Goal: Register for event/course

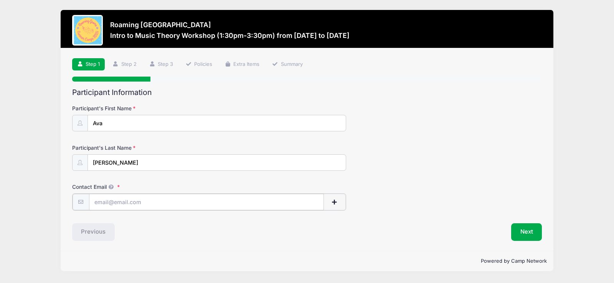
click at [135, 205] on input "Contact Email" at bounding box center [206, 202] width 235 height 16
type input "[EMAIL_ADDRESS][DOMAIN_NAME]"
click at [527, 230] on button "Next" at bounding box center [526, 232] width 31 height 18
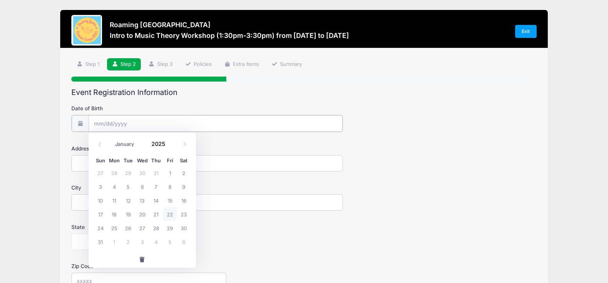
click at [128, 124] on input "Date of Birth" at bounding box center [216, 123] width 254 height 16
click at [181, 144] on span at bounding box center [184, 144] width 13 height 13
select select "9"
click at [170, 203] on span "17" at bounding box center [170, 201] width 14 height 14
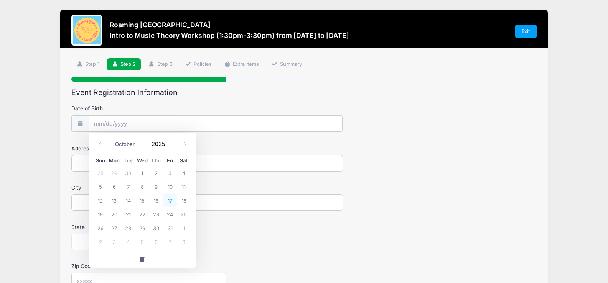
type input "10/17/2025"
click at [127, 124] on input "10/17/2025" at bounding box center [216, 123] width 254 height 16
click at [127, 122] on input "10/17/2025" at bounding box center [216, 123] width 254 height 16
click at [168, 147] on span at bounding box center [170, 147] width 5 height 6
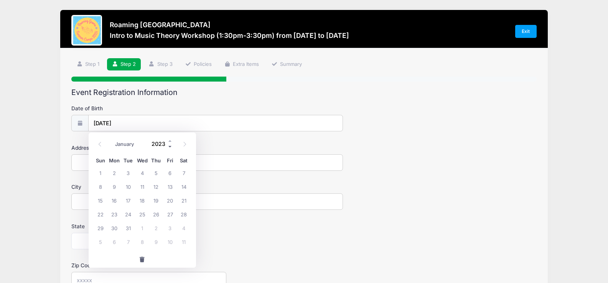
click at [168, 147] on span at bounding box center [170, 147] width 5 height 6
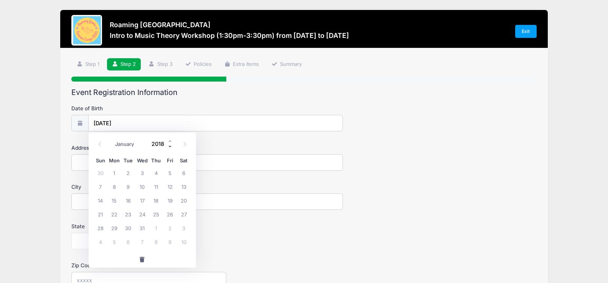
click at [168, 147] on span at bounding box center [170, 147] width 5 height 6
type input "2014"
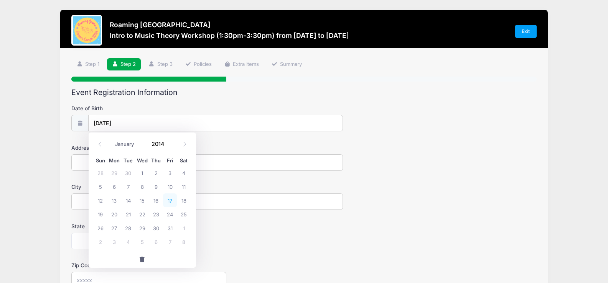
click at [164, 196] on span "17" at bounding box center [170, 201] width 14 height 14
type input "10/17/2014"
click at [91, 164] on input "Address" at bounding box center [206, 163] width 271 height 16
type input "1726 Clermont St"
type input "Denver"
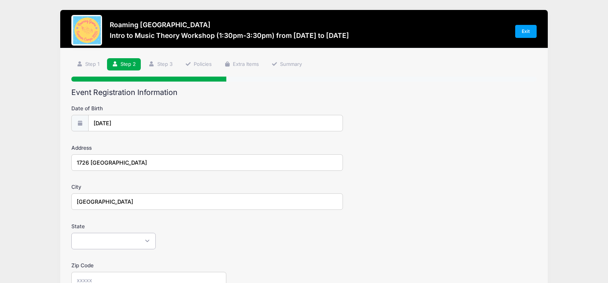
select select "CO"
type input "80220"
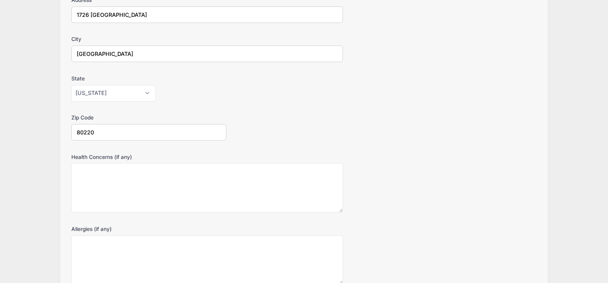
scroll to position [192, 0]
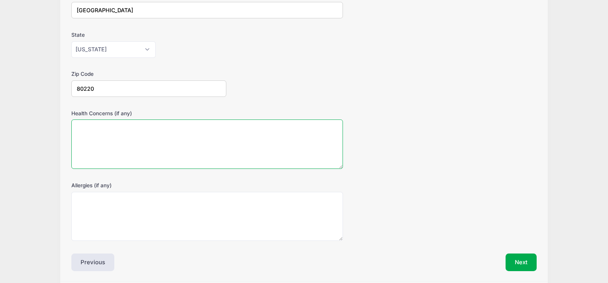
click at [89, 136] on textarea "Health Concerns (if any)" at bounding box center [206, 144] width 271 height 49
type textarea "N/A"
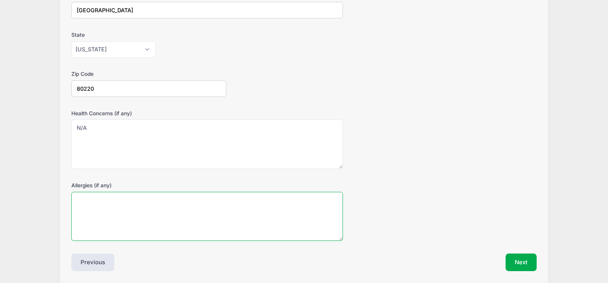
click at [80, 198] on textarea "Allergies (if any)" at bounding box center [206, 216] width 271 height 49
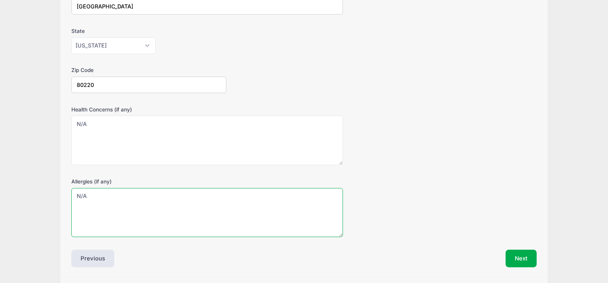
scroll to position [220, 0]
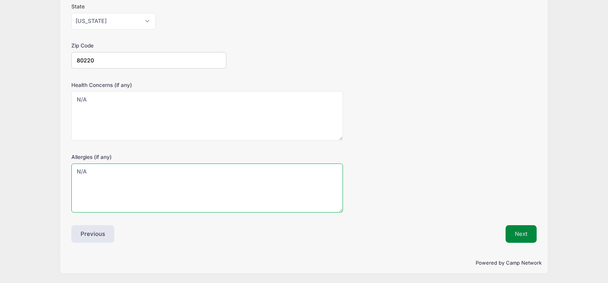
type textarea "N/A"
click at [530, 236] on button "Next" at bounding box center [521, 235] width 31 height 18
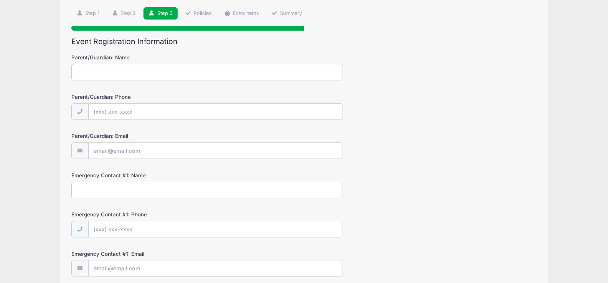
scroll to position [0, 0]
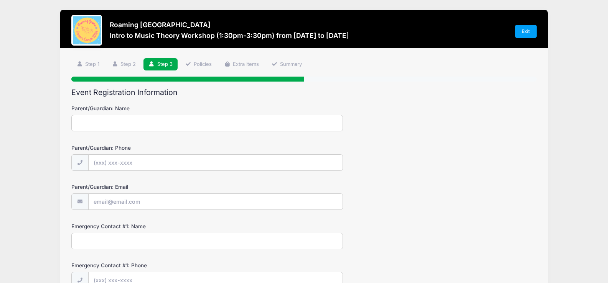
click at [119, 121] on input "Parent/Guardian: Name" at bounding box center [206, 123] width 271 height 16
click at [99, 120] on input "Parent/Guardian: Name" at bounding box center [206, 123] width 271 height 16
click at [97, 120] on input "Parent/Guardian: Name" at bounding box center [206, 123] width 271 height 16
type input "Kara Willden"
click at [102, 164] on input "Parent/Guardian: Phone" at bounding box center [216, 163] width 254 height 16
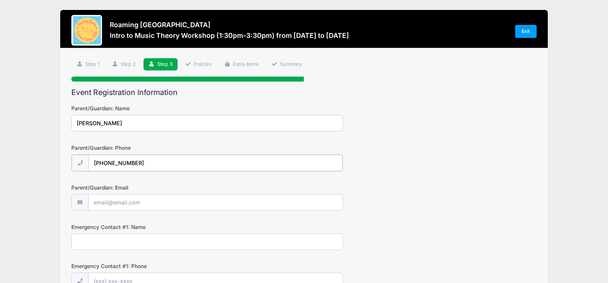
type input "(720) 209-7999"
click at [109, 206] on input "Parent/Guardian: Email" at bounding box center [216, 202] width 254 height 16
type input "[EMAIL_ADDRESS][DOMAIN_NAME]"
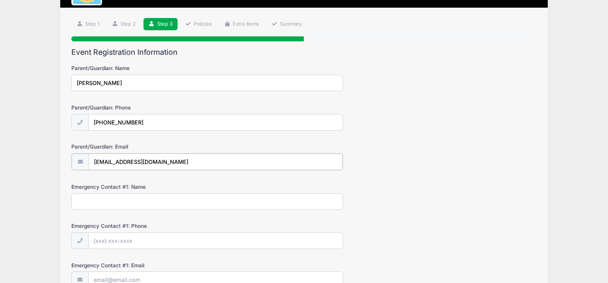
scroll to position [77, 0]
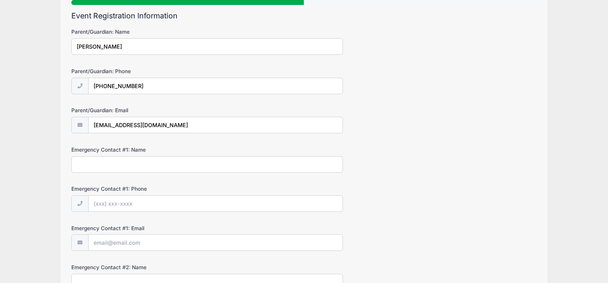
click at [96, 164] on input "Emergency Contact #1: Name" at bounding box center [206, 165] width 271 height 16
type input "Daren WIllden"
click at [110, 203] on input "Emergency Contact #1: Phone" at bounding box center [216, 204] width 254 height 16
type input "(801) 870-4731"
click at [110, 243] on input "Emergency Contact #1: Email" at bounding box center [216, 243] width 254 height 16
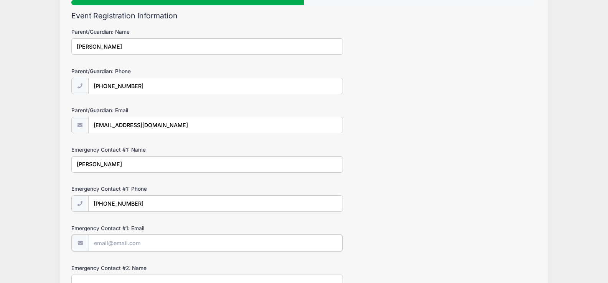
type input "daren@darenwillden.com"
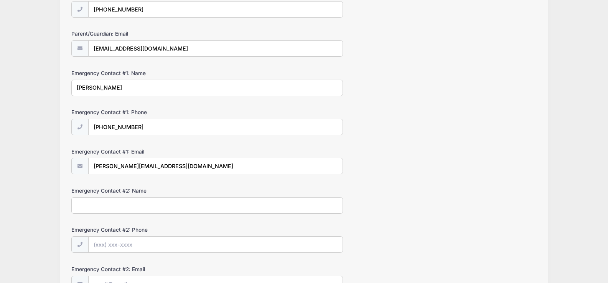
click at [90, 204] on input "Emergency Contact #2: Name" at bounding box center [206, 206] width 271 height 16
type input "Natalie France"
click at [97, 245] on input "Emergency Contact #2: Phone" at bounding box center [216, 245] width 254 height 16
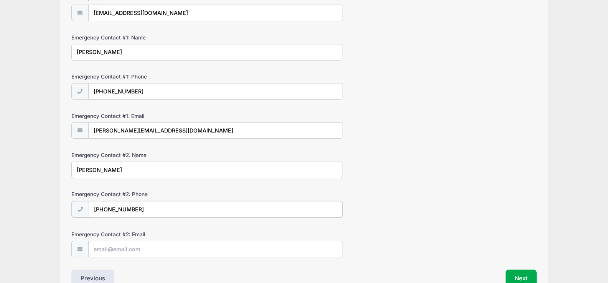
scroll to position [230, 0]
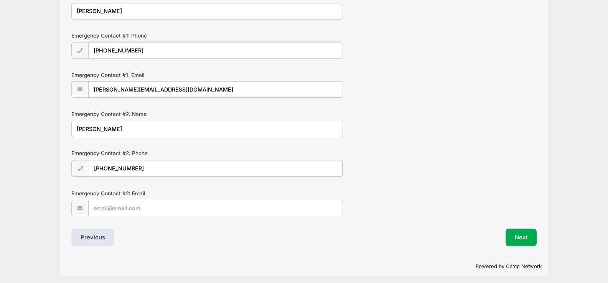
type input "(720) 300-8472"
click at [112, 209] on input "Emergency Contact #2: Email" at bounding box center [216, 208] width 254 height 16
type input "b"
type input "natalie1911@gmail.com"
click at [519, 239] on button "Next" at bounding box center [521, 237] width 31 height 18
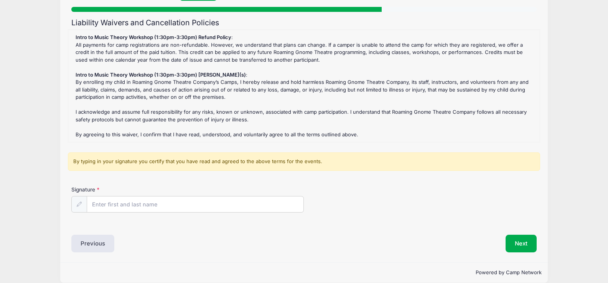
scroll to position [77, 0]
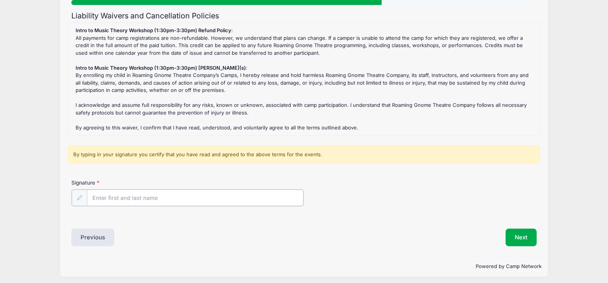
click at [112, 199] on input "Signature" at bounding box center [195, 198] width 216 height 16
type input "Kara S Willden"
click at [528, 235] on button "Next" at bounding box center [521, 237] width 31 height 18
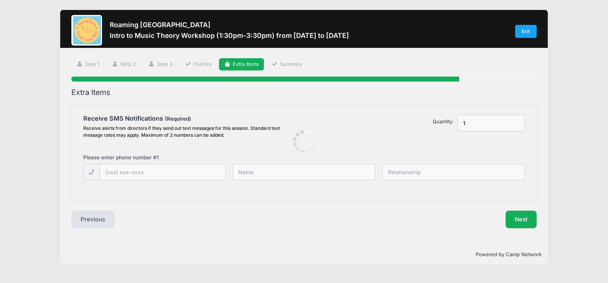
scroll to position [0, 0]
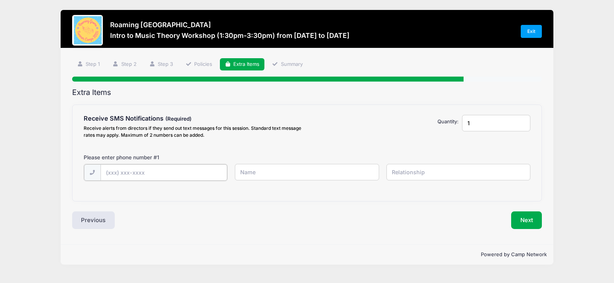
click at [0, 0] on input "text" at bounding box center [0, 0] width 0 height 0
type input "(720) 209-7999"
click at [0, 0] on input "text" at bounding box center [0, 0] width 0 height 0
type input "Kara Willden"
click at [0, 0] on input "text" at bounding box center [0, 0] width 0 height 0
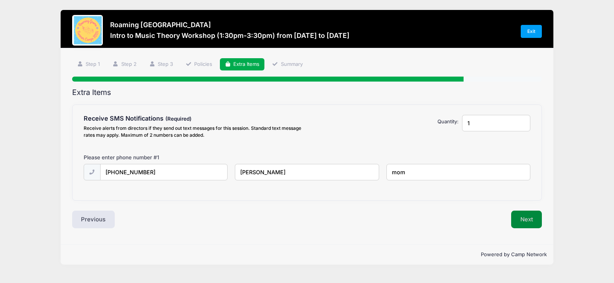
type input "mom"
click at [522, 216] on button "Next" at bounding box center [526, 220] width 31 height 18
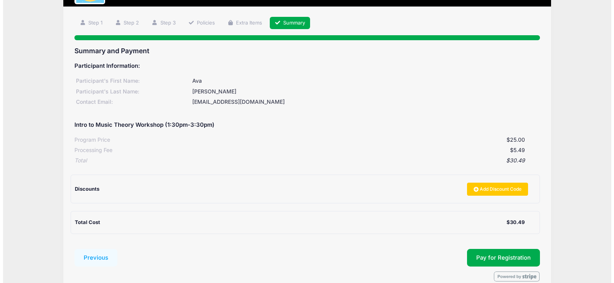
scroll to position [77, 0]
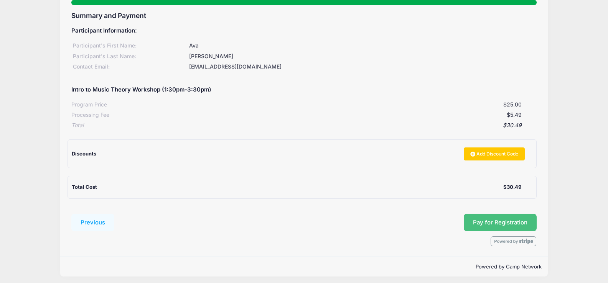
click at [495, 221] on span "Pay for Registration" at bounding box center [500, 222] width 54 height 7
